Goal: Communication & Community: Answer question/provide support

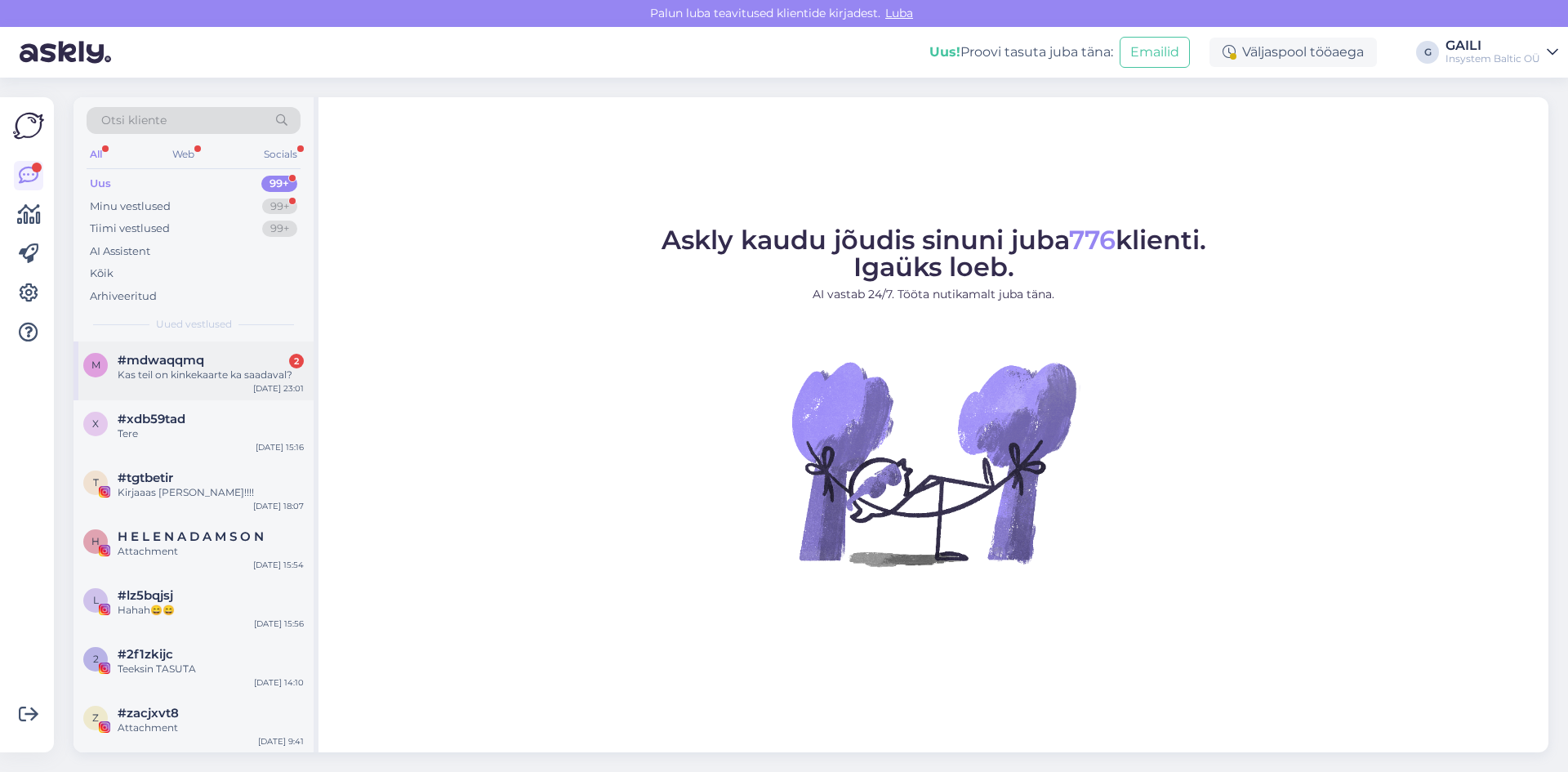
drag, startPoint x: 240, startPoint y: 373, endPoint x: 305, endPoint y: 377, distance: 65.1
click at [241, 372] on div "Kas teil on kinkekaarte ka saadaval?" at bounding box center [211, 376] width 186 height 15
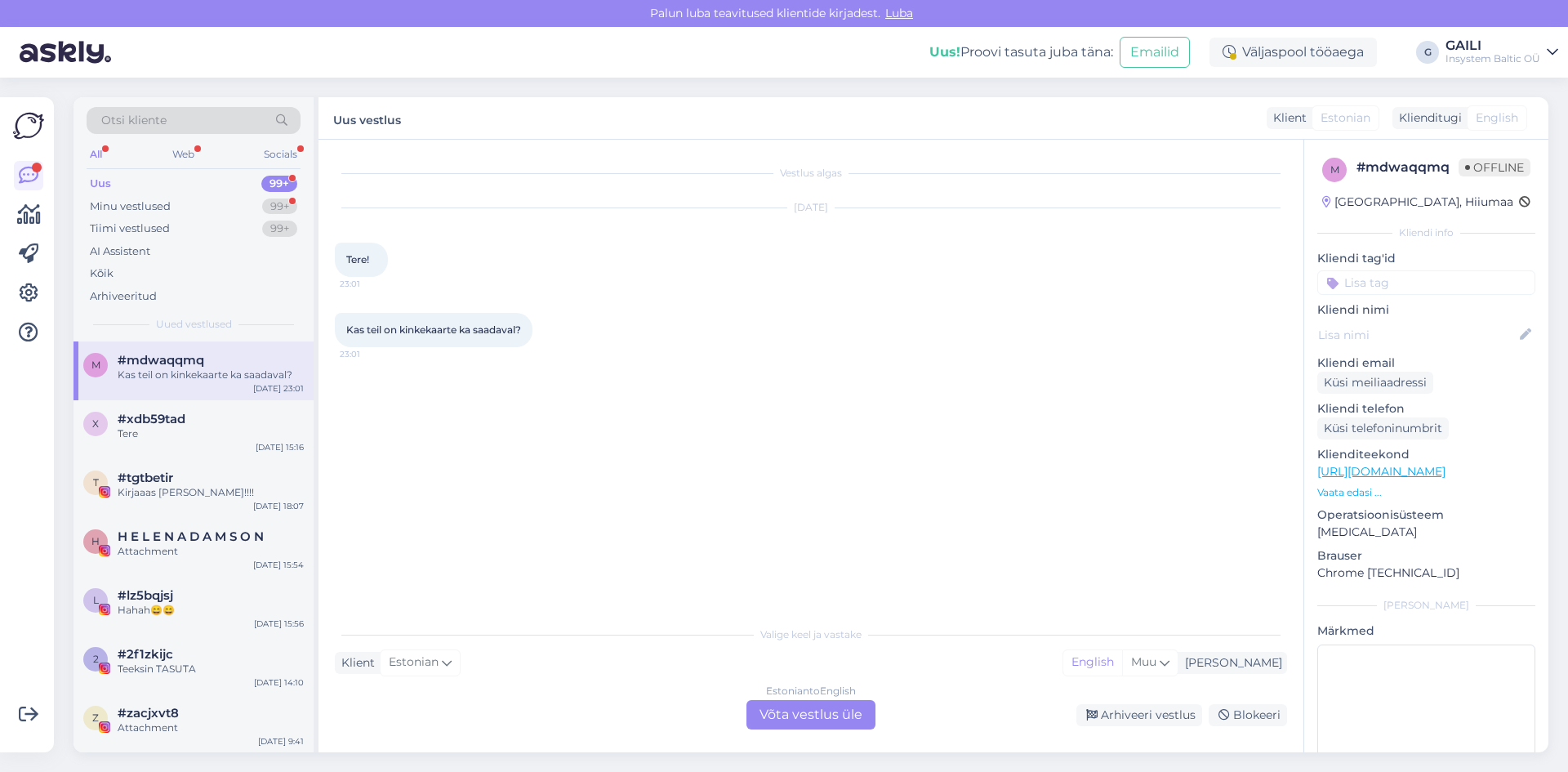
click at [816, 719] on div "Estonian to English Võta vestlus üle" at bounding box center [811, 715] width 129 height 29
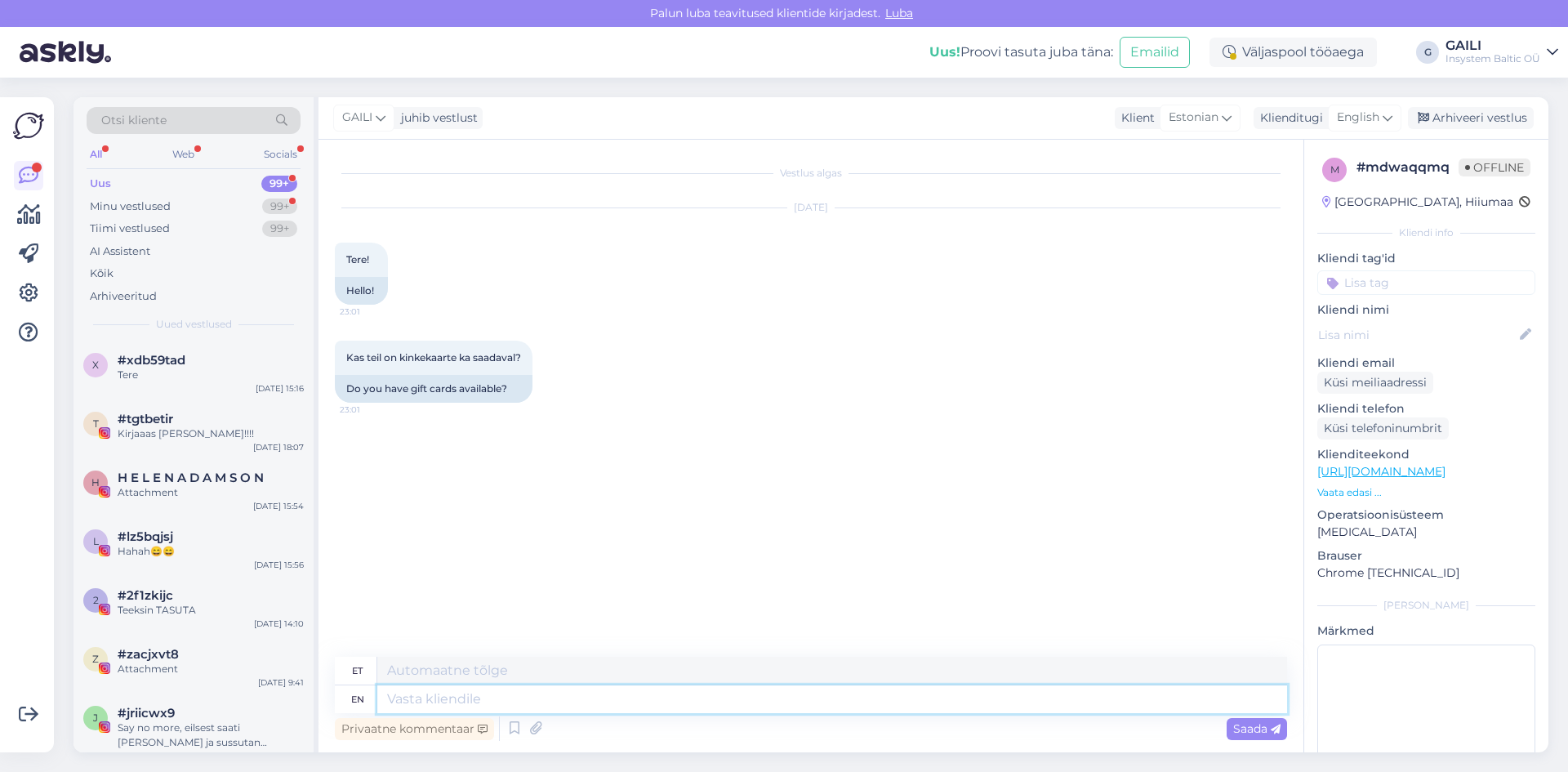
click at [556, 691] on textarea at bounding box center [831, 699] width 910 height 27
type textarea "Tere"
type textarea "Tere!"
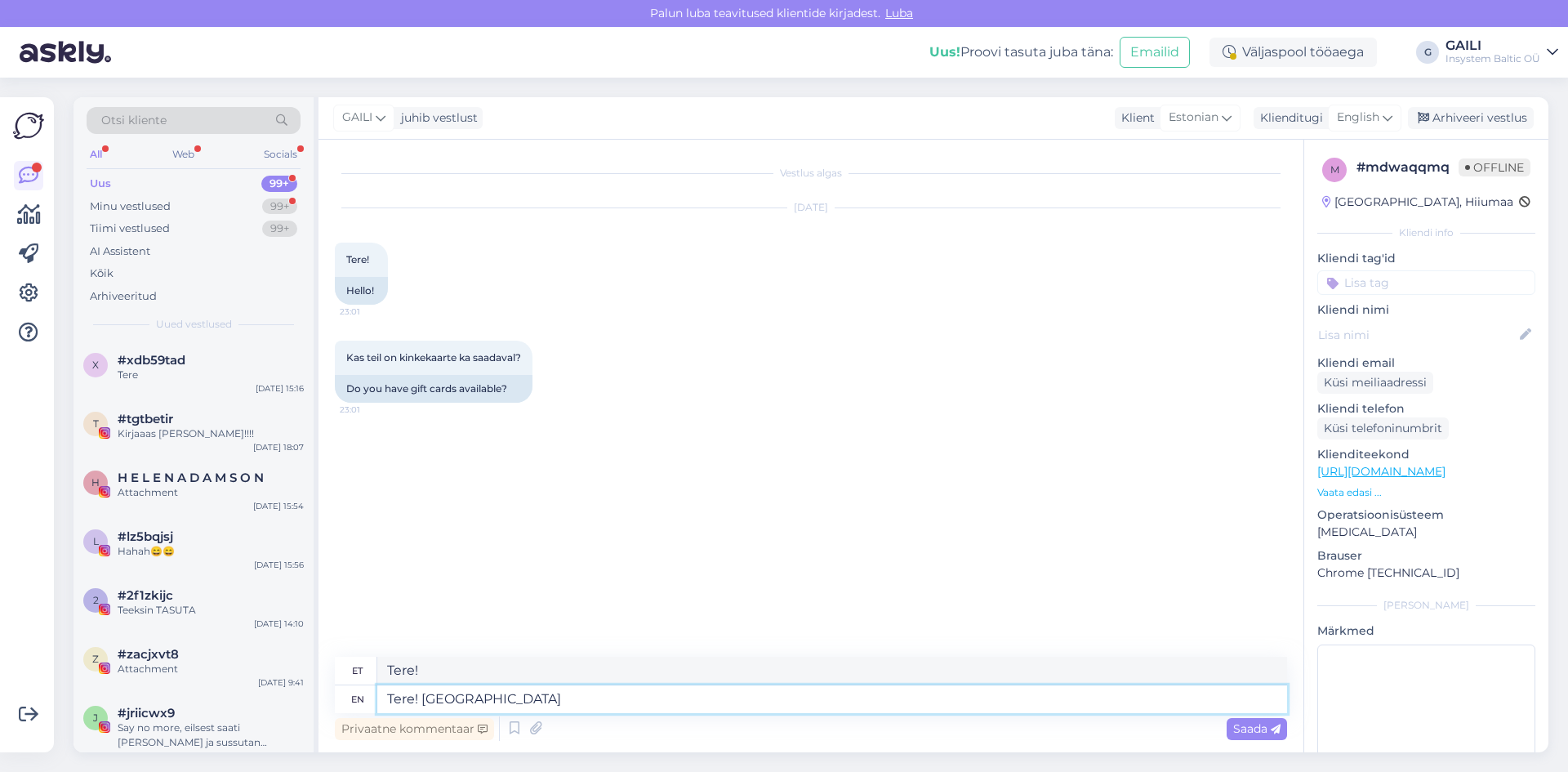
type textarea "Tere! Jaa m"
type textarea "Tere! [GEOGRAPHIC_DATA]"
type textarea "Tere! Jaa meil o"
type textarea "Tere! Jaa meil"
type textarea "Tere! Jaa meil on k"
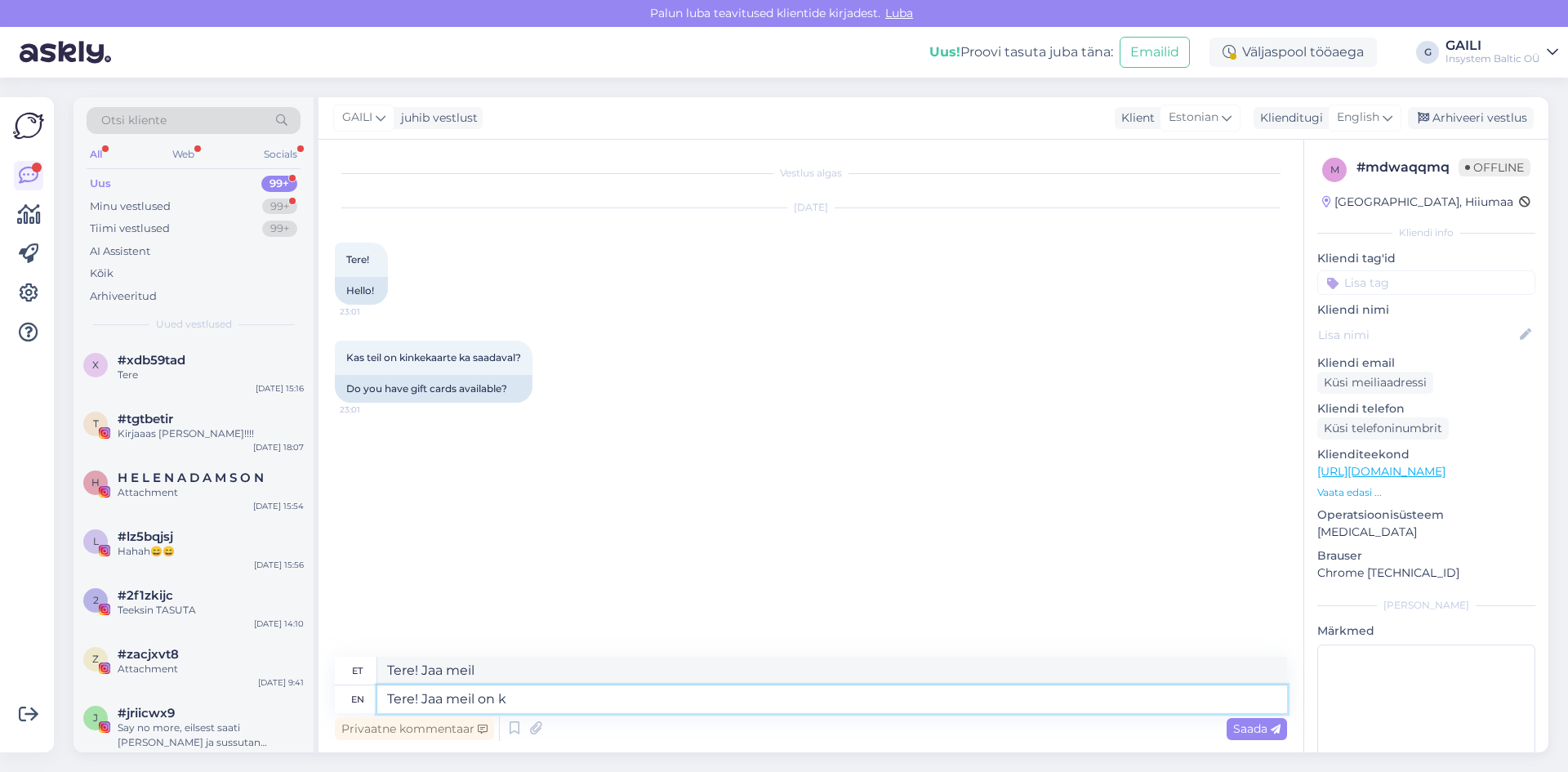
type textarea "Tere! Jaa meil on"
type textarea "Tere! Jaa meil on kinkekaardid"
type textarea "Tere! Jaa meil on kinkekaardid saadaval, m"
type textarea "Tere! Jaa meil on kinkekaardid,"
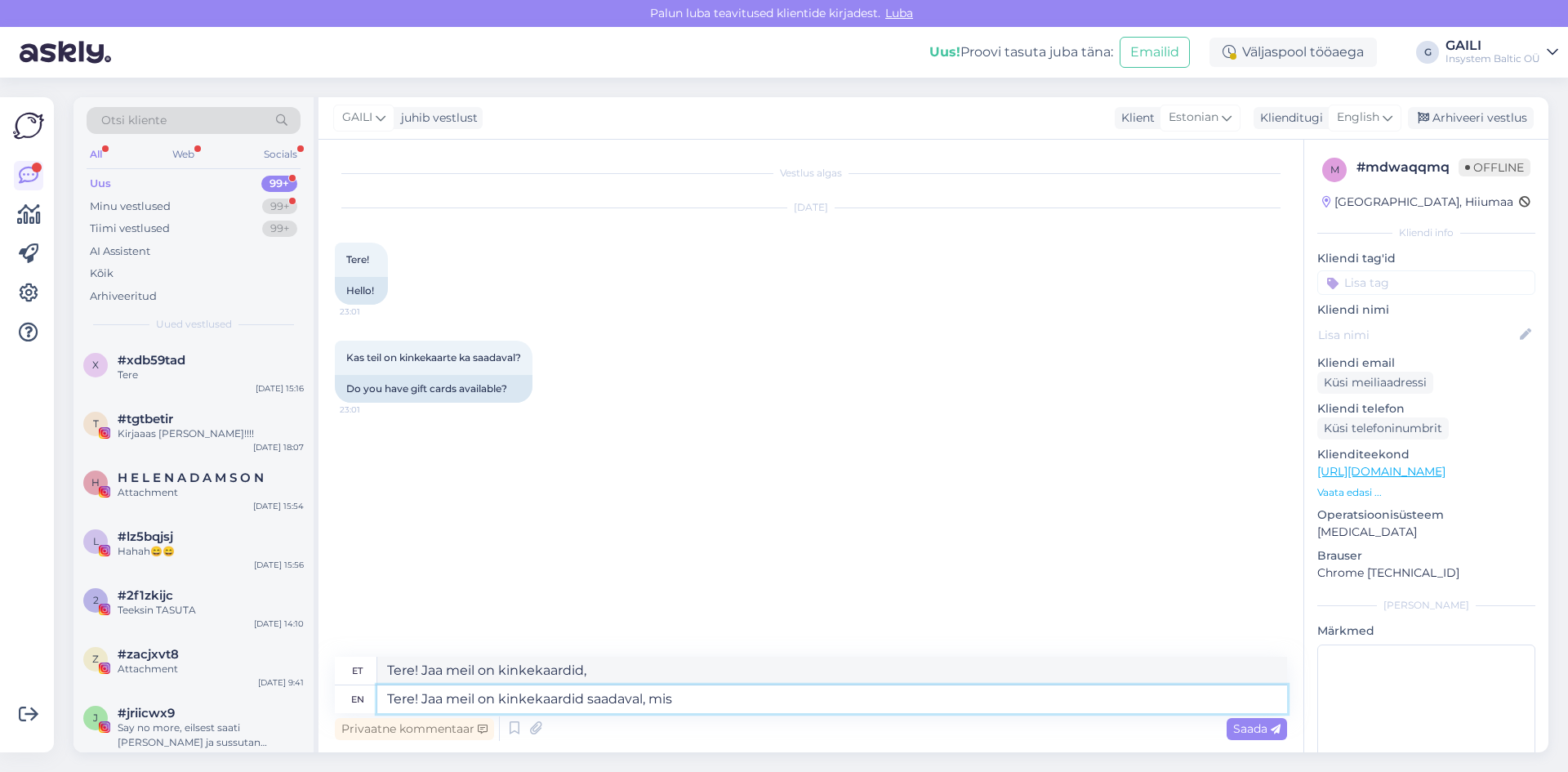
type textarea "Tere! Jaa meil on kinkekaardid saadaval, mis m"
type textarea "Tere! Jaa meil on kinkekaardid tehtud, mis"
type textarea "Tere! Jaa meil on kinkekaardid saadaval, mis me s"
type textarea "Tere! Jaa meil on kinkekaardid, mis me"
type textarea "Tere! Jaa meil on kinkekaardid saadaval, mis me saadame e"
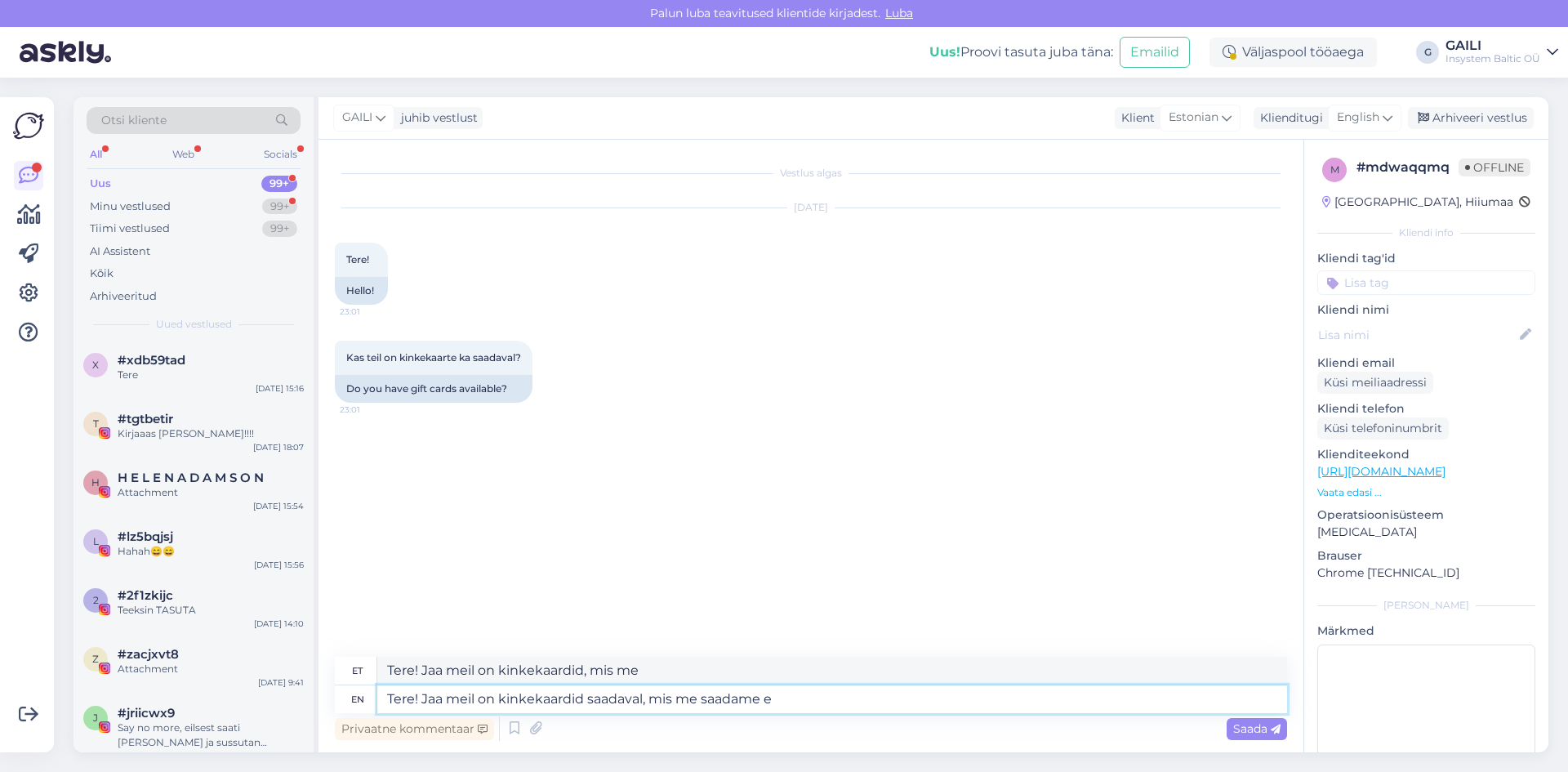
type textarea "Tere! Jaa meil on kinkekaardid, mis me saadame"
type textarea "Tere! Jaa meil on kinkekaardid saadaval, mis me saadame e-mailile."
type textarea "Tere! Jaa meil on kinkekaardid olemas, mis me saadame e-mailile."
click at [879, 699] on textarea "Tere! Jaa meil on kinkekaardid saadaval, mis me saadame e-mailile." at bounding box center [831, 699] width 910 height 27
paste textarea "[URL][DOMAIN_NAME][PERSON_NAME]"
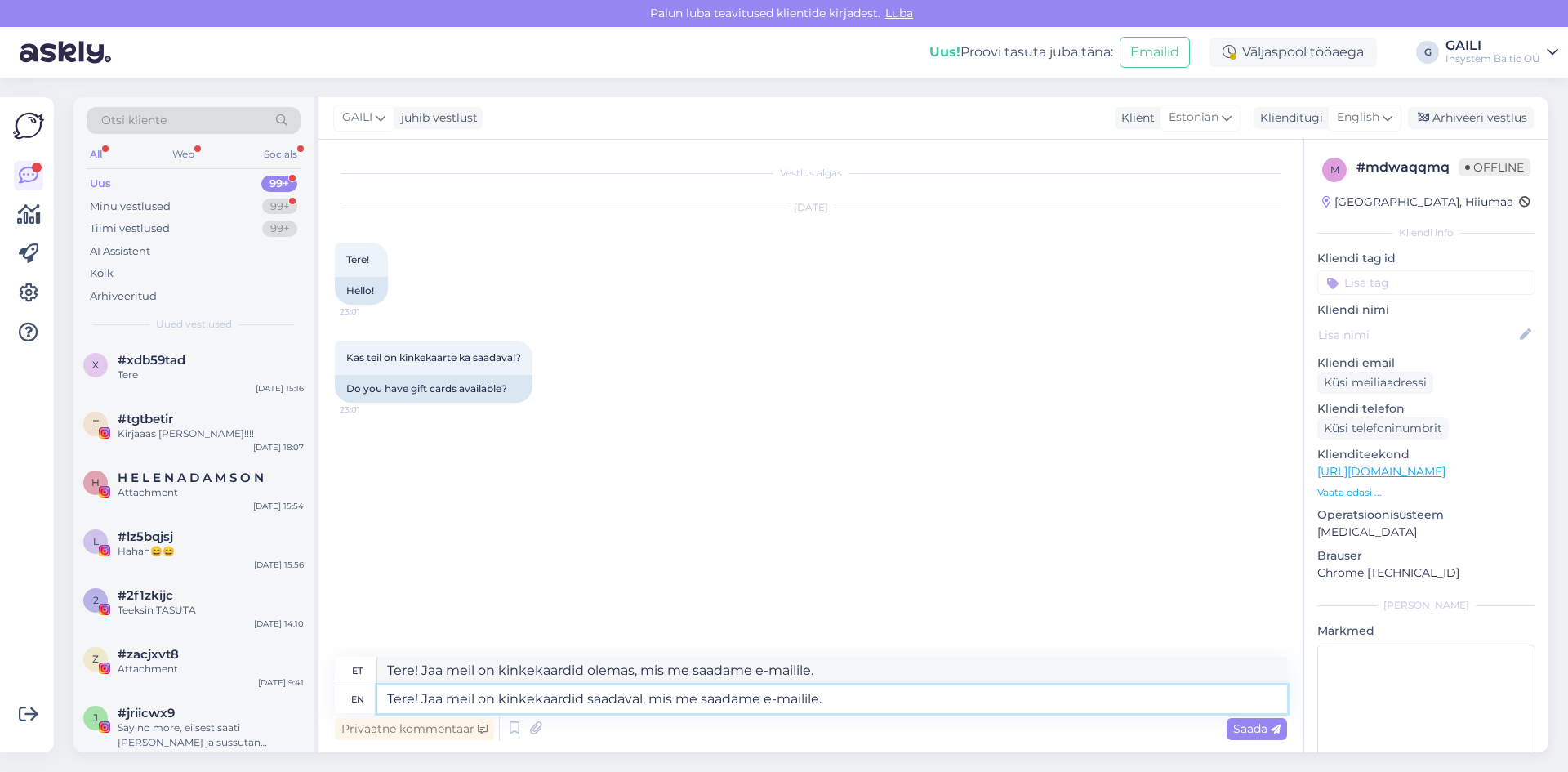
type textarea "Tere! Jaa meil on kinkekaardid saadaval, mis me saadame e-mailile. [URL][DOMAIN…"
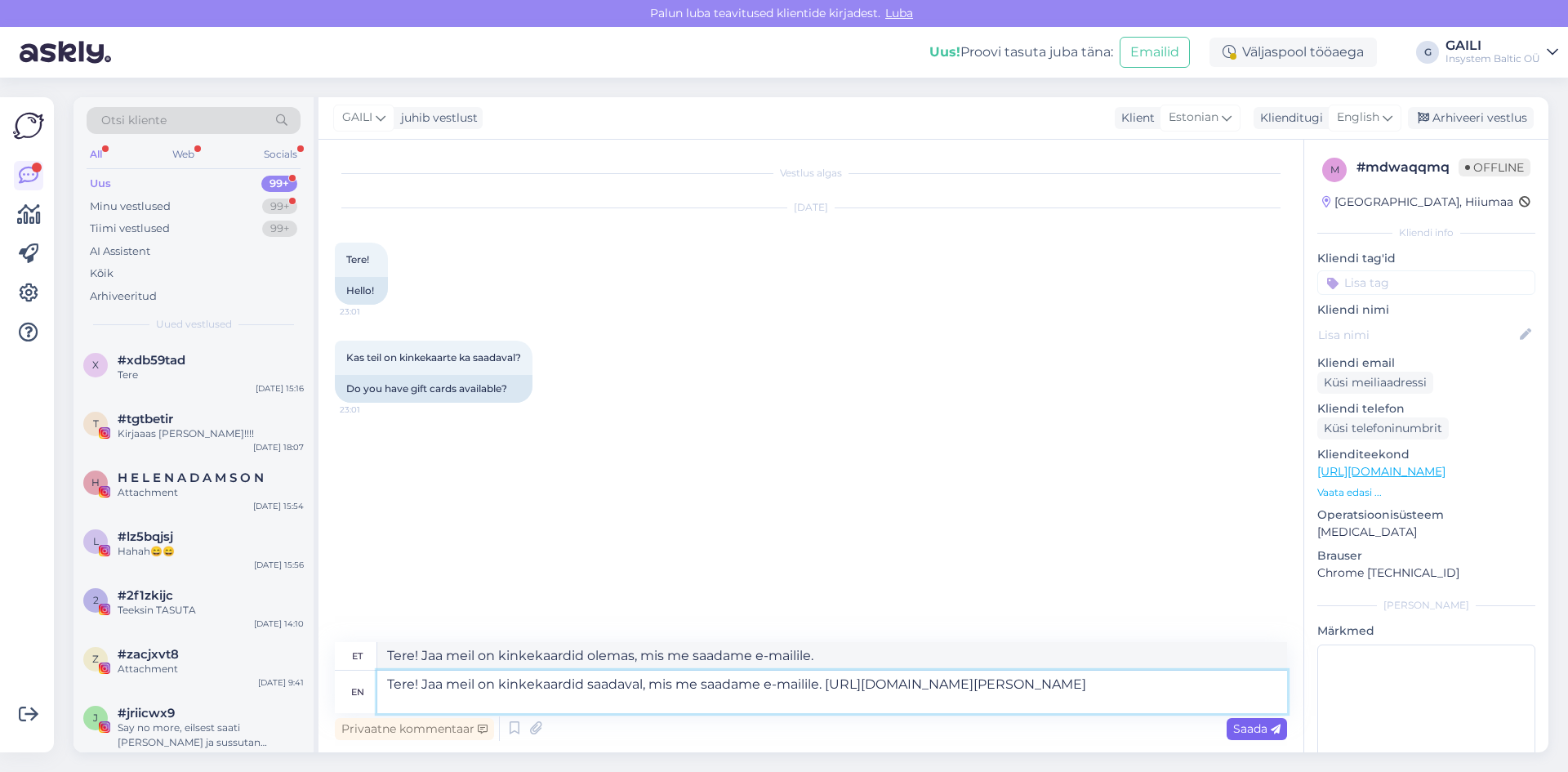
type textarea "Tere! Jaa meil on kinkekaardid olemas, mis me saadame e-mailile. [URL][DOMAIN_N…"
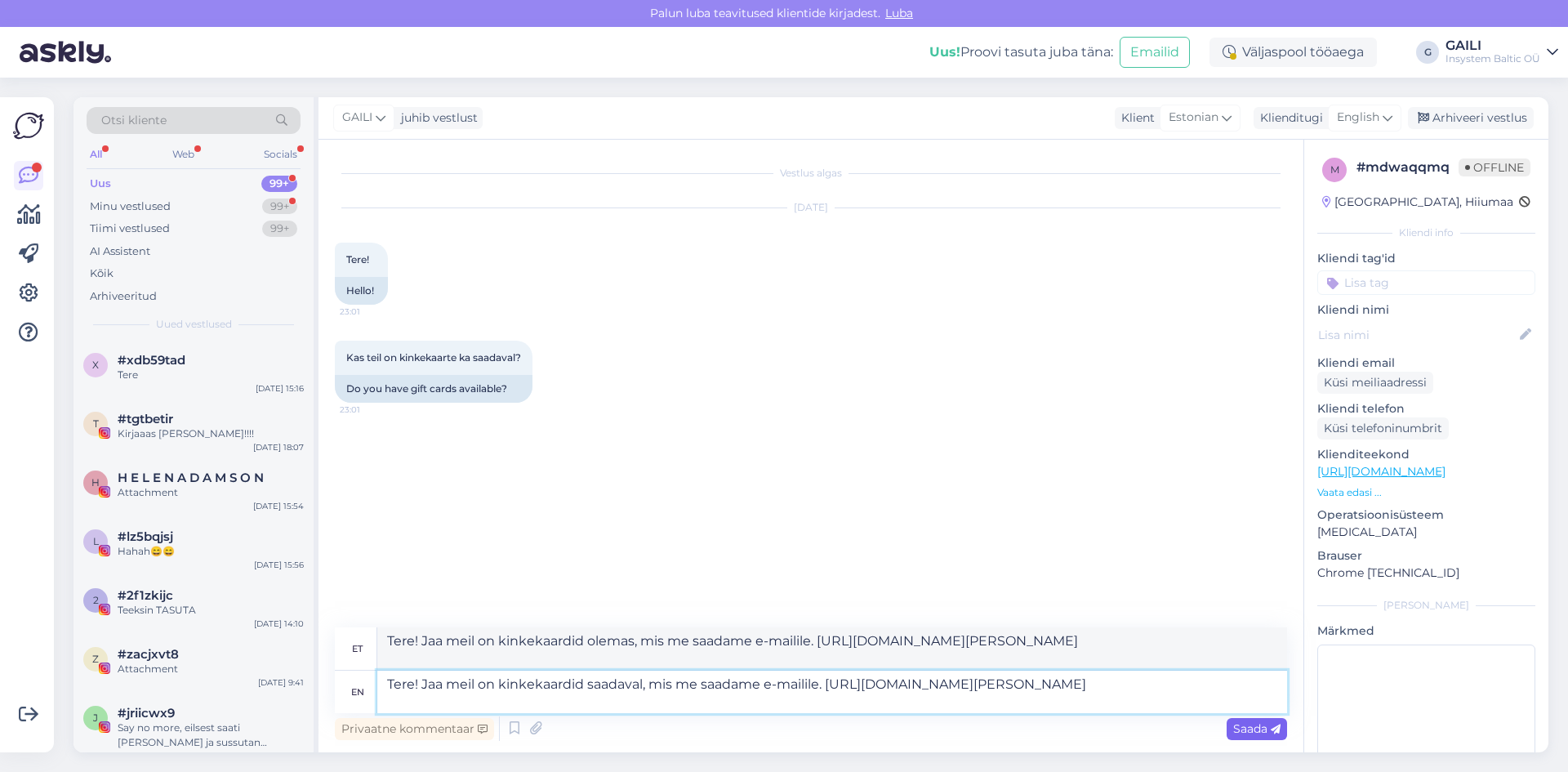
type textarea "Tere! Jaa meil on kinkekaardid saadaval, mis me saadame e-mailile. [URL][DOMAIN…"
click at [1266, 731] on span "Saada" at bounding box center [1257, 729] width 47 height 15
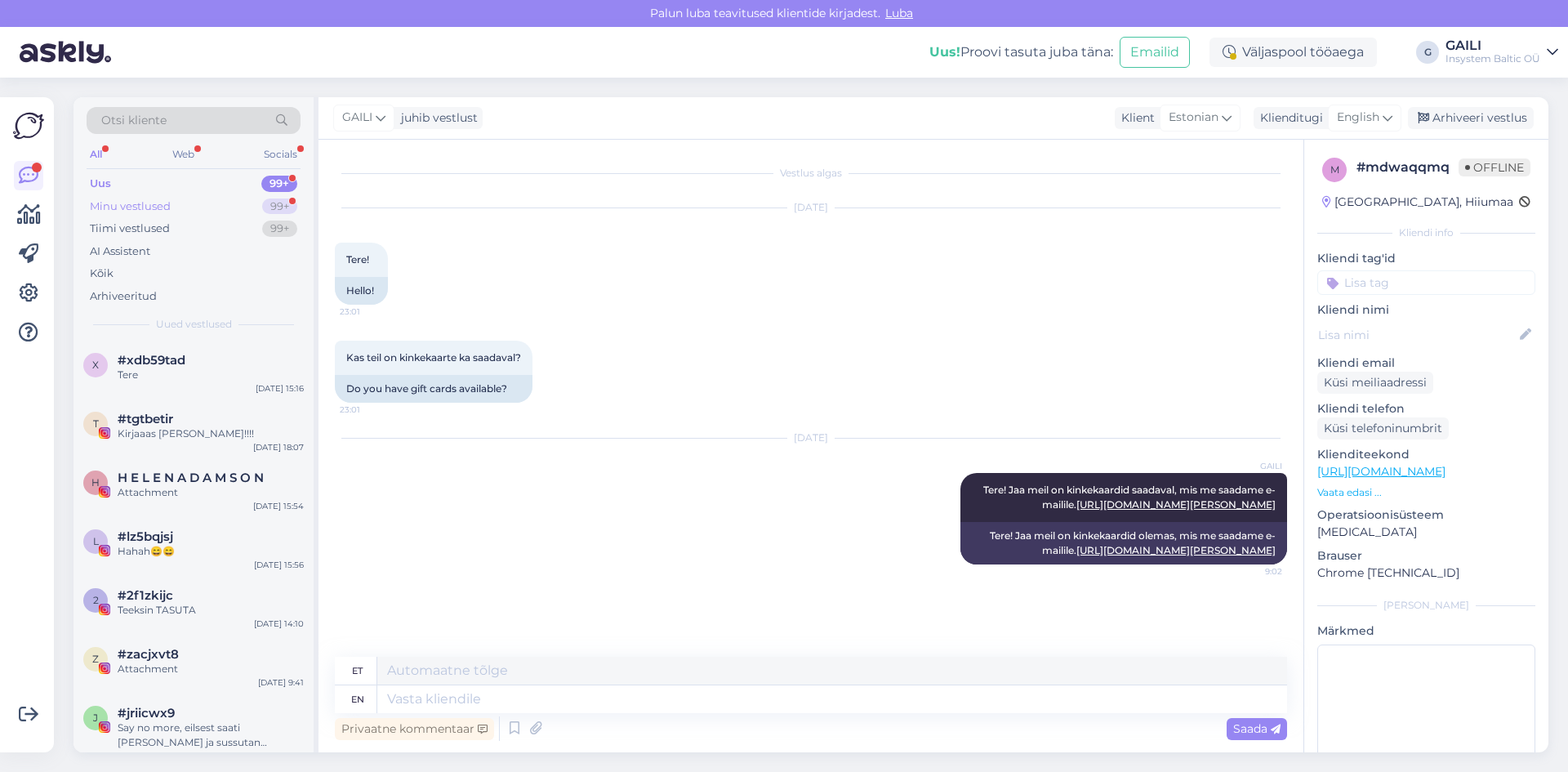
click at [182, 212] on div "Minu vestlused 99+" at bounding box center [193, 207] width 214 height 22
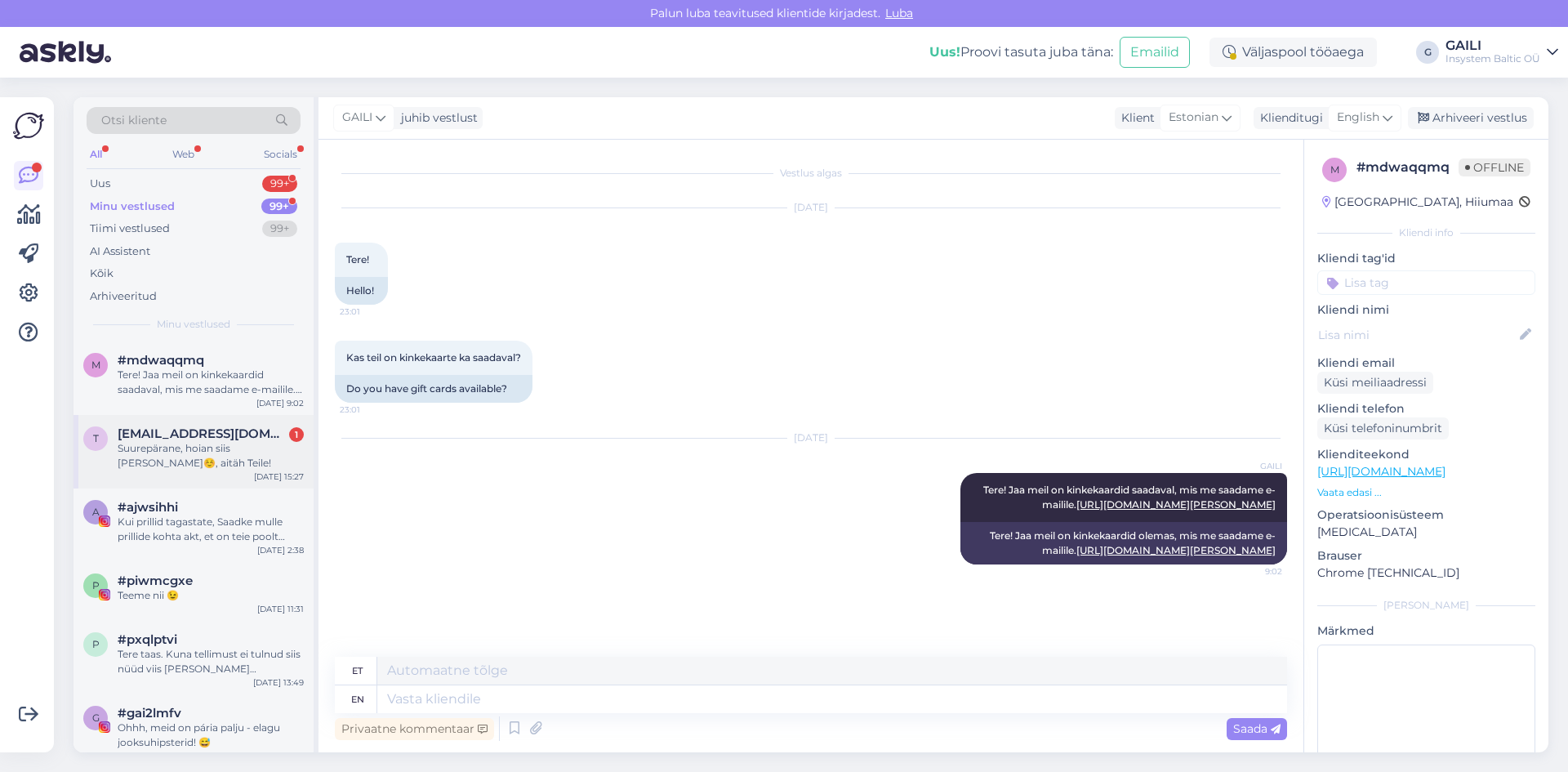
click at [205, 449] on div "Suurepärane, hoian siis [PERSON_NAME]☺️, aitäh Teile!" at bounding box center [211, 456] width 186 height 29
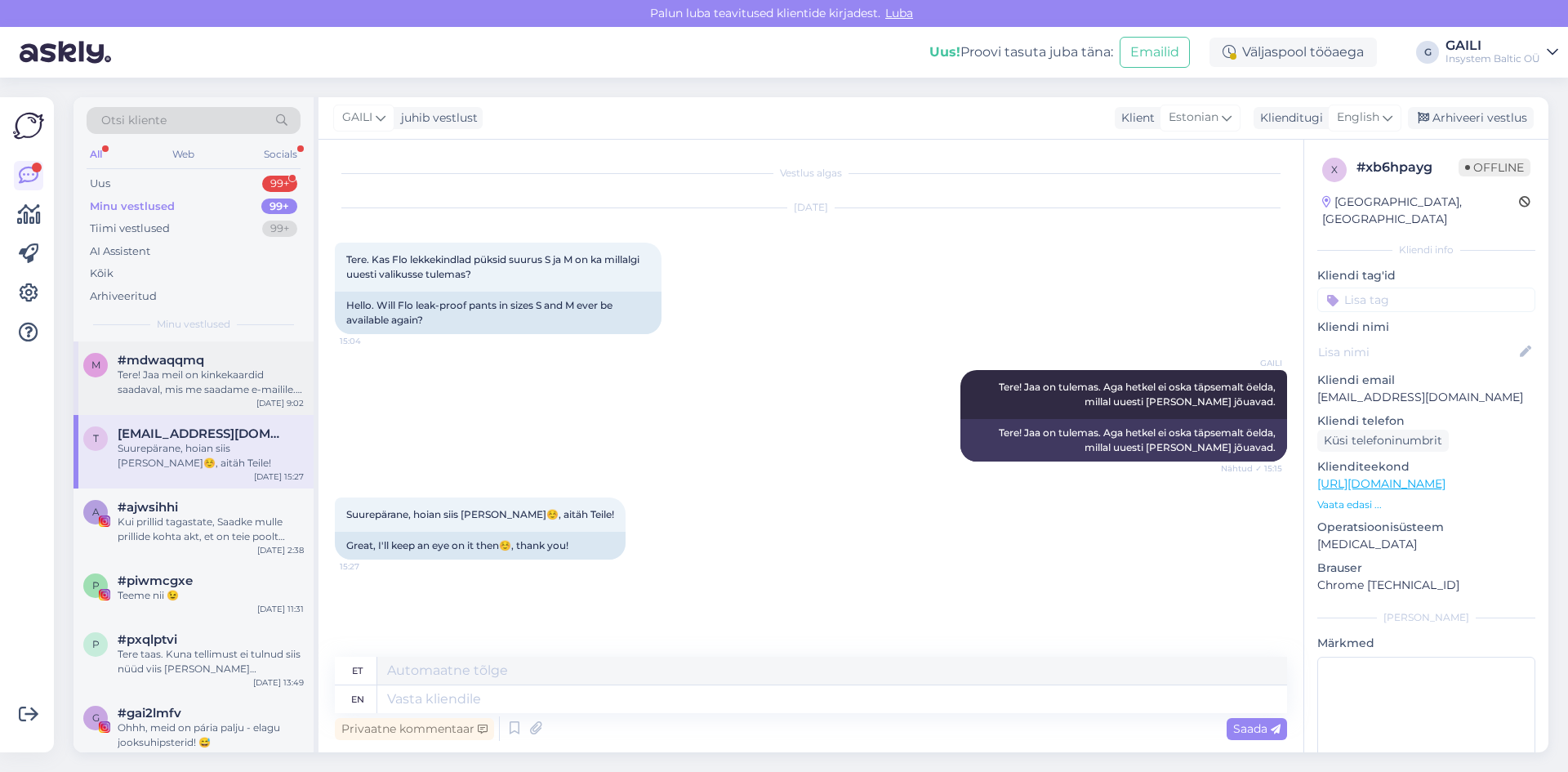
click at [237, 372] on div "Tere! Jaa meil on kinkekaardid saadaval, mis me saadame e-mailile. [URL][DOMAIN…" at bounding box center [211, 382] width 186 height 29
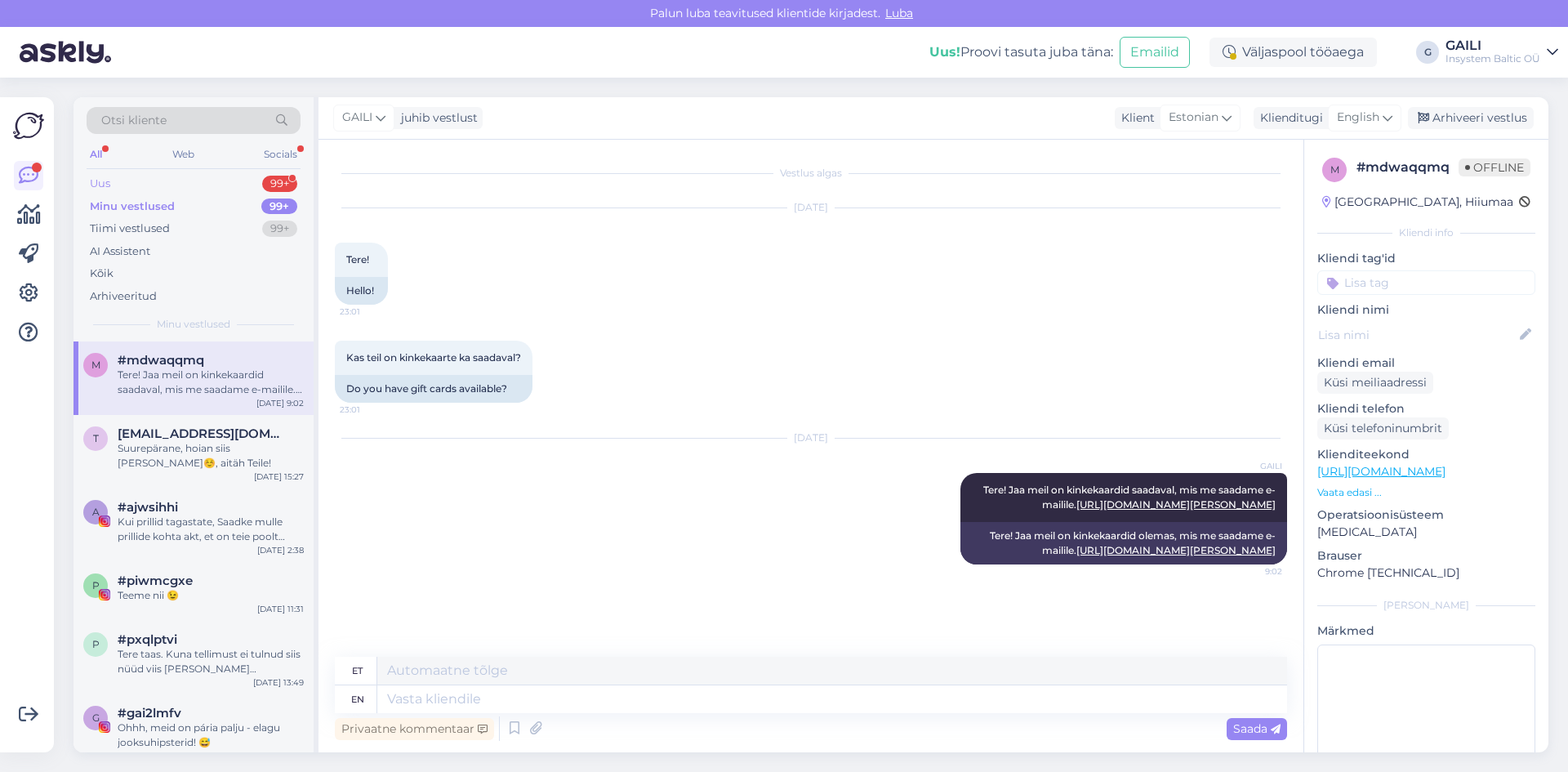
click at [171, 185] on div "Uus 99+" at bounding box center [193, 183] width 214 height 22
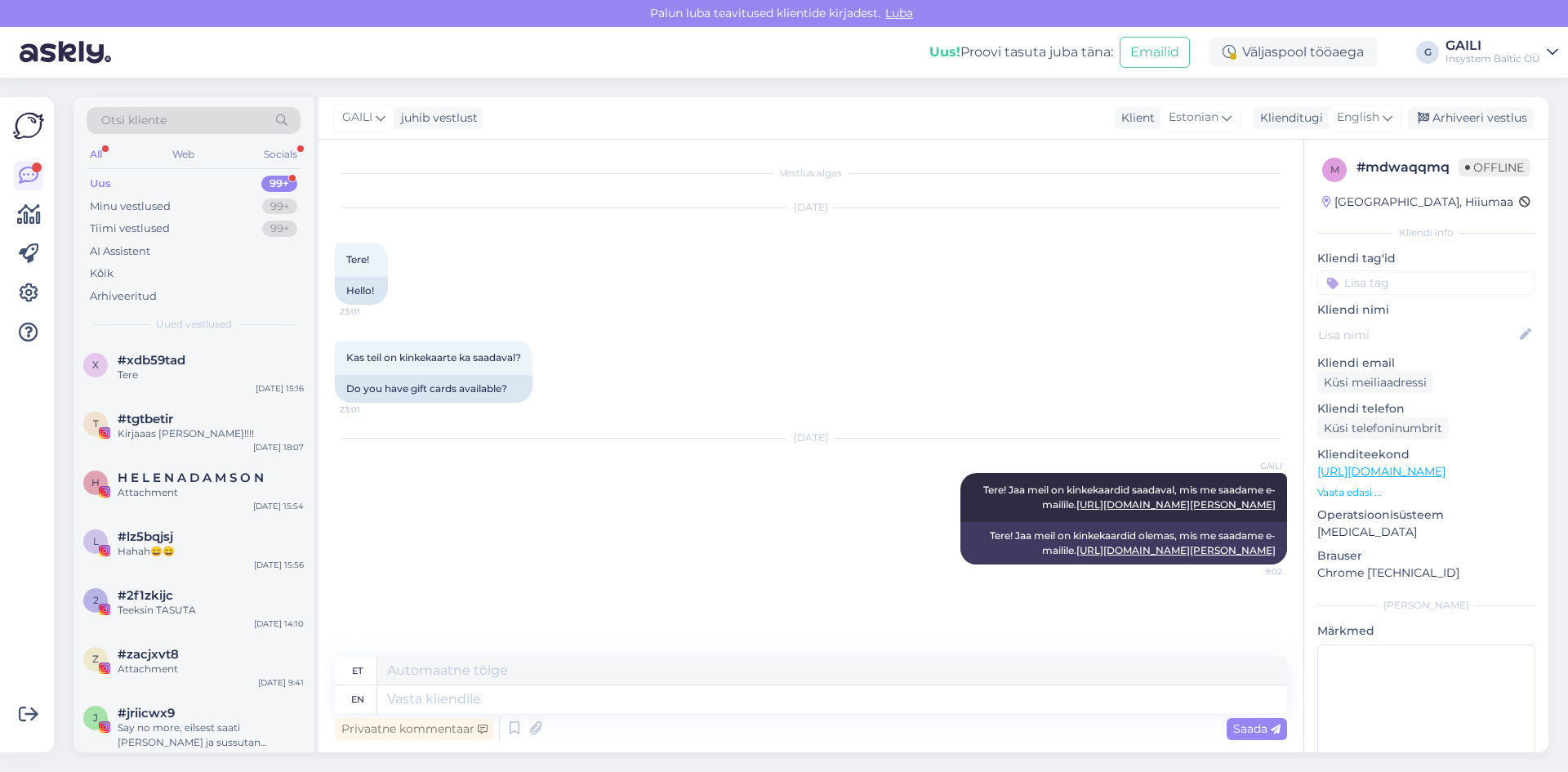
click at [117, 182] on div "Uus 99+" at bounding box center [193, 183] width 214 height 22
